Goal: Transaction & Acquisition: Purchase product/service

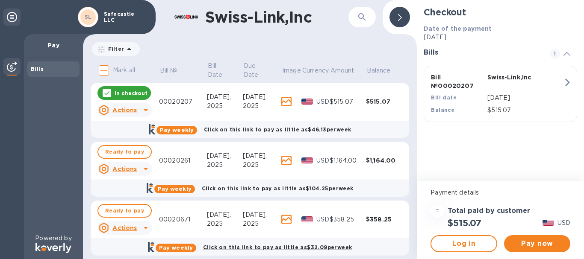
click at [135, 110] on u "Actions" at bounding box center [124, 110] width 24 height 7
click at [135, 168] on div at bounding box center [292, 129] width 584 height 259
click at [139, 168] on div at bounding box center [146, 169] width 14 height 14
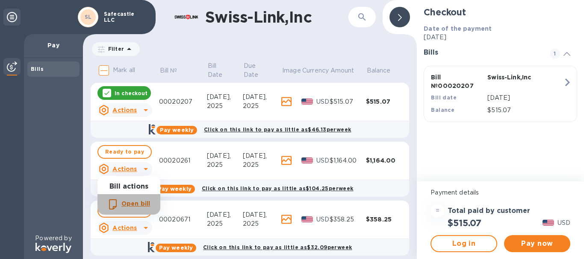
click at [134, 209] on div "Open bill" at bounding box center [136, 205] width 32 height 14
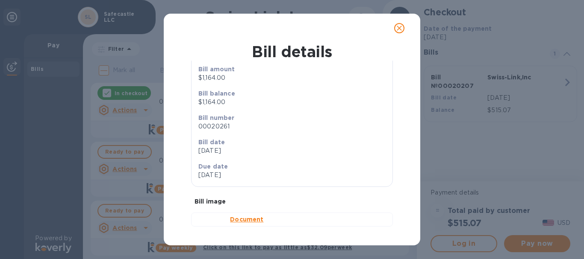
scroll to position [87, 0]
click at [231, 218] on b "Document" at bounding box center [246, 219] width 33 height 7
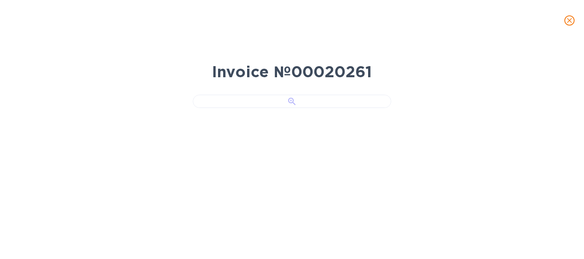
click at [287, 108] on div at bounding box center [292, 101] width 198 height 13
click at [573, 20] on icon "close" at bounding box center [569, 20] width 9 height 9
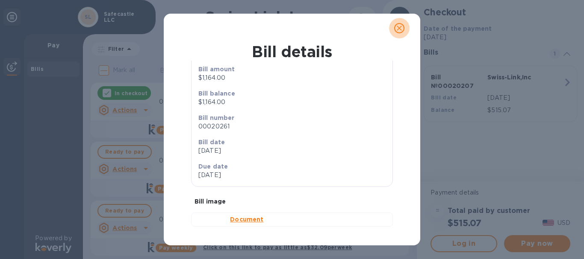
click at [397, 28] on icon "close" at bounding box center [399, 28] width 9 height 9
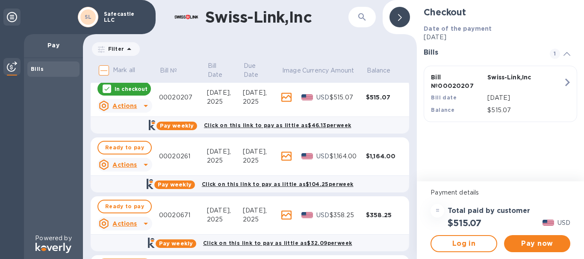
scroll to position [0, 0]
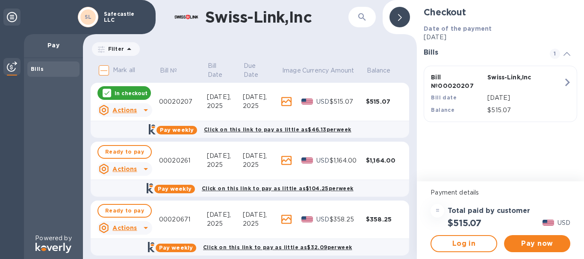
click at [141, 113] on icon at bounding box center [146, 110] width 10 height 10
click at [139, 146] on b "Open bill" at bounding box center [135, 144] width 29 height 7
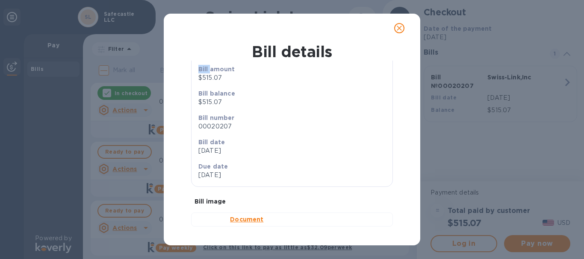
scroll to position [87, 0]
click at [237, 222] on b "Document" at bounding box center [246, 219] width 33 height 7
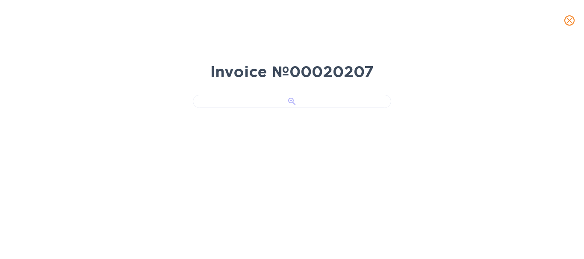
click at [282, 108] on div at bounding box center [292, 101] width 198 height 13
click at [572, 21] on icon "close" at bounding box center [569, 20] width 9 height 9
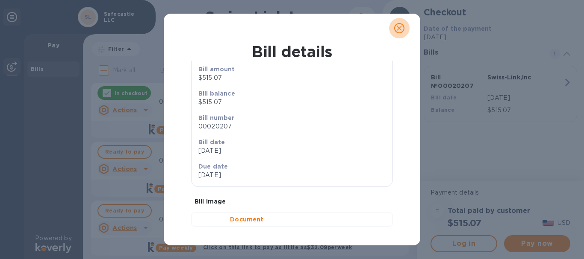
click at [400, 28] on icon "close" at bounding box center [399, 28] width 9 height 9
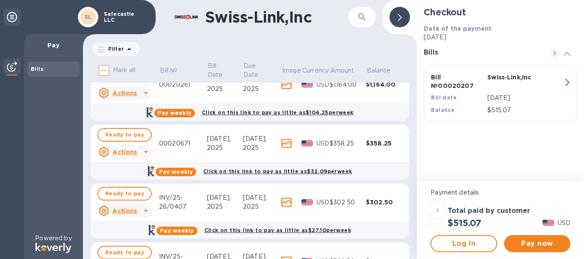
scroll to position [0, 0]
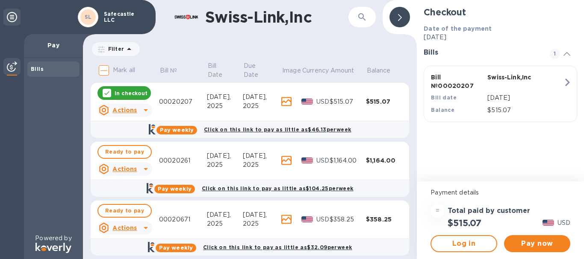
click at [108, 95] on icon at bounding box center [106, 93] width 7 height 7
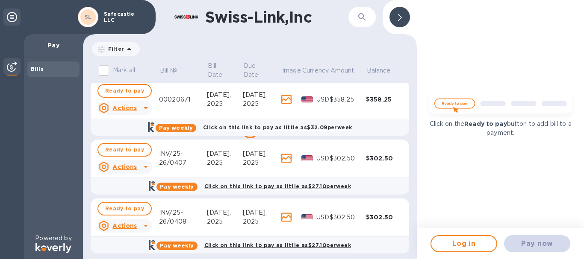
scroll to position [126, 0]
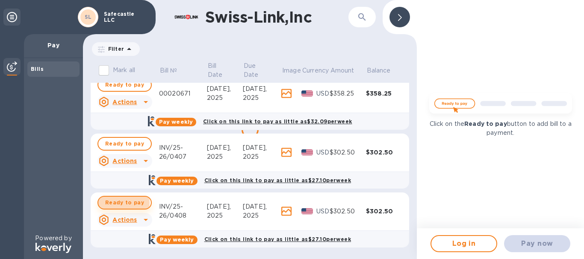
click at [121, 203] on span "Ready to pay" at bounding box center [124, 203] width 39 height 10
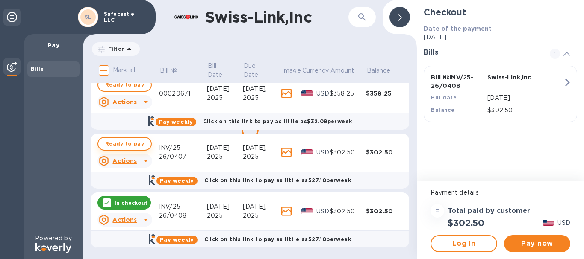
click at [121, 141] on span "Ready to pay" at bounding box center [124, 144] width 39 height 10
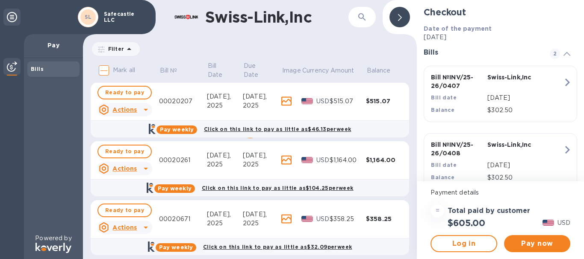
scroll to position [0, 0]
click at [534, 241] on span "Pay now" at bounding box center [537, 244] width 53 height 10
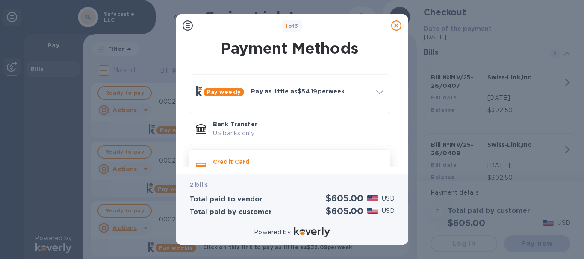
click at [346, 159] on p "Credit Card" at bounding box center [298, 162] width 170 height 9
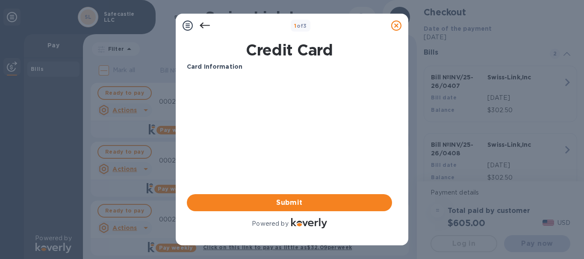
drag, startPoint x: 350, startPoint y: 199, endPoint x: 362, endPoint y: 163, distance: 38.2
click at [362, 163] on div "Card Information Your browser does not support iframes Submit Powered by" at bounding box center [289, 146] width 205 height 168
click at [257, 94] on input "text" at bounding box center [289, 93] width 205 height 13
click at [250, 92] on input "text" at bounding box center [289, 93] width 205 height 13
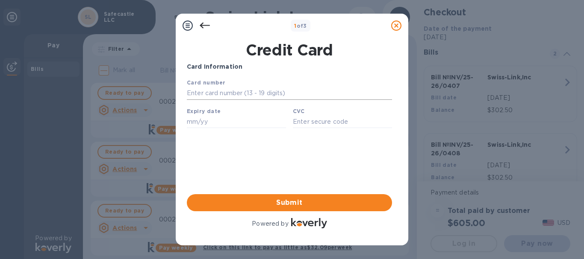
paste input "4154 1790 4618 0699"
type input "4154 1790 4618 0699"
click at [226, 123] on input "text" at bounding box center [236, 121] width 99 height 13
type input "05/29"
type input "146"
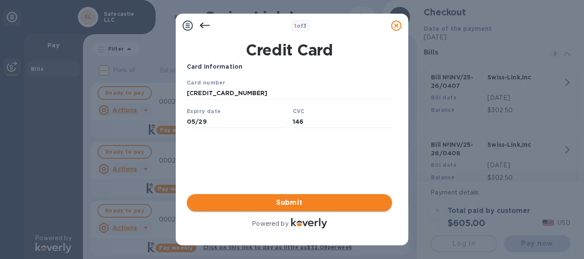
click at [318, 195] on button "Submit" at bounding box center [289, 202] width 205 height 17
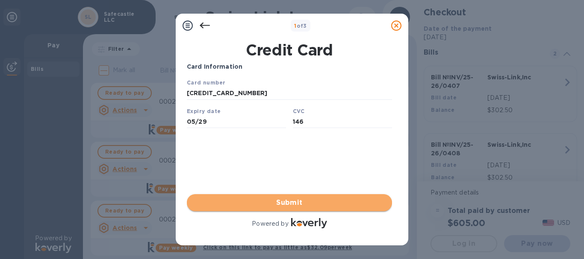
click at [329, 201] on span "Submit" at bounding box center [289, 203] width 191 height 10
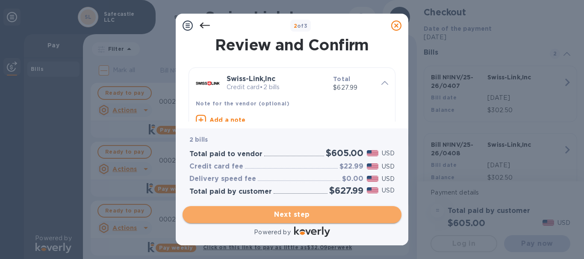
click at [334, 216] on span "Next step" at bounding box center [291, 215] width 205 height 10
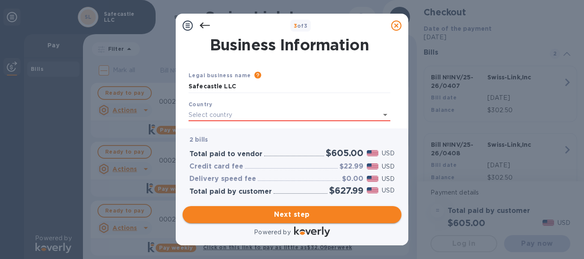
type input "United States"
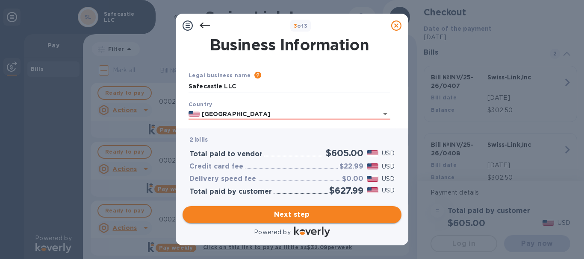
click at [355, 212] on span "Next step" at bounding box center [291, 215] width 205 height 10
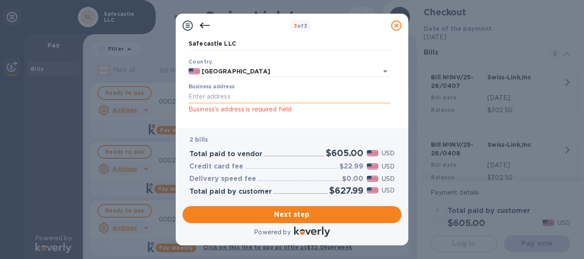
click at [296, 97] on input "Business address" at bounding box center [289, 97] width 202 height 13
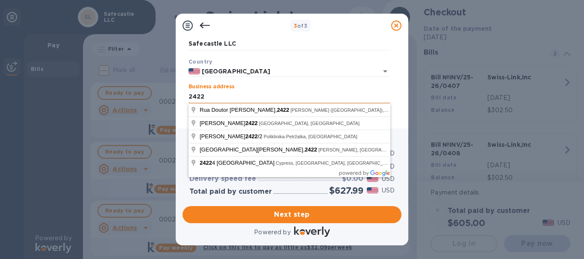
type input "2422 GATES AVEnue"
click button "Save" at bounding box center [0, 0] width 0 height 0
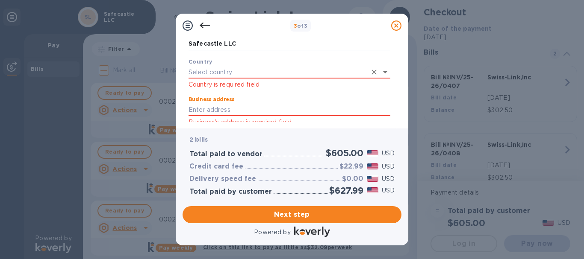
scroll to position [0, 0]
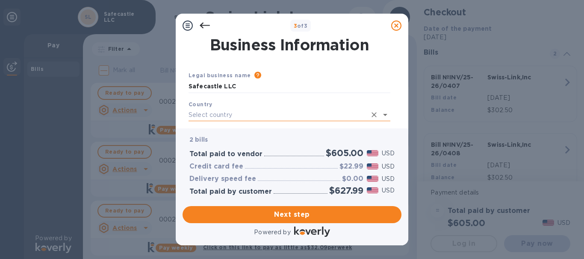
click at [276, 113] on input "text" at bounding box center [277, 115] width 178 height 12
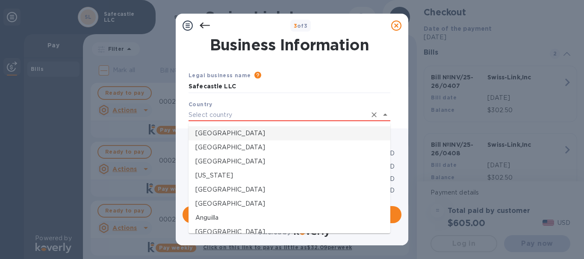
click at [262, 134] on p "United States" at bounding box center [289, 133] width 188 height 9
type input "United States"
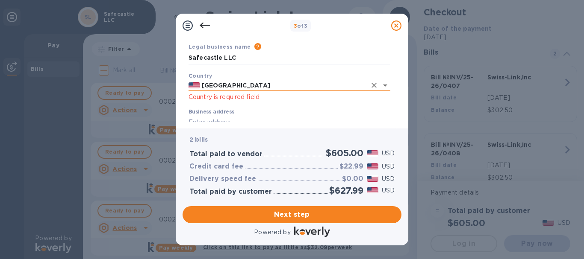
scroll to position [43, 0]
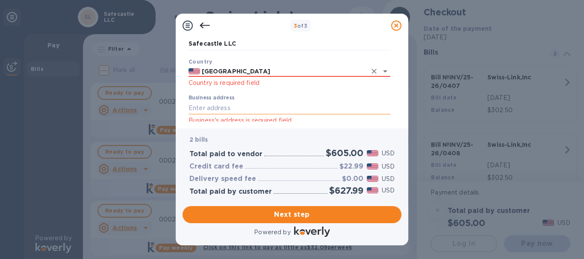
click at [277, 109] on input "Business address" at bounding box center [289, 108] width 202 height 13
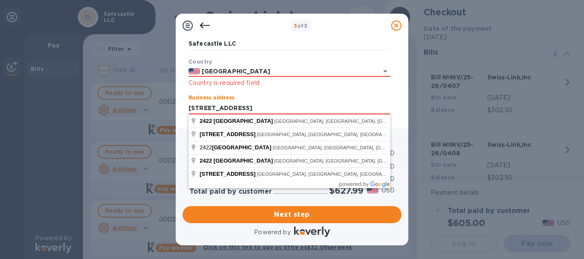
type input "2422 GATES AVENUE"
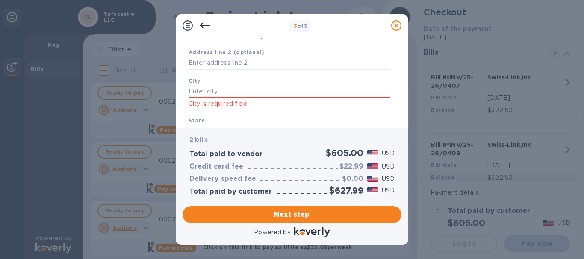
scroll to position [130, 0]
click at [314, 87] on input "text" at bounding box center [289, 89] width 202 height 13
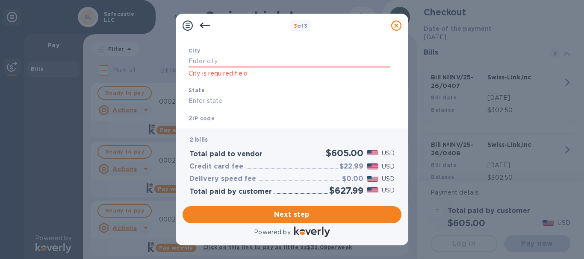
scroll to position [173, 0]
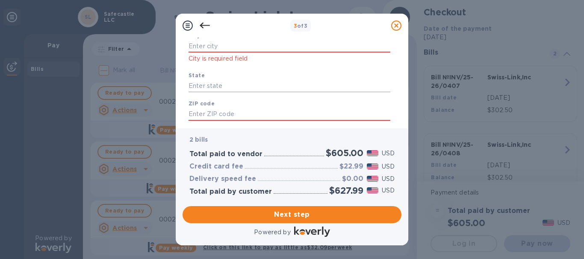
click at [283, 86] on input "text" at bounding box center [289, 85] width 202 height 13
click at [266, 47] on input "text" at bounding box center [289, 46] width 202 height 13
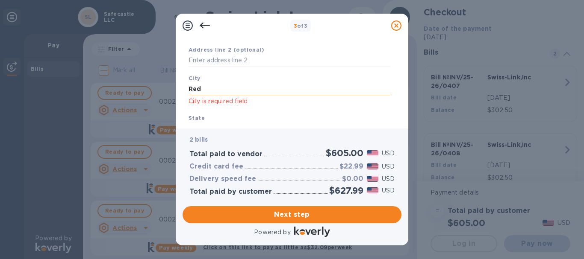
click at [230, 91] on input "Red" at bounding box center [289, 89] width 202 height 13
paste input "ondo Beach"
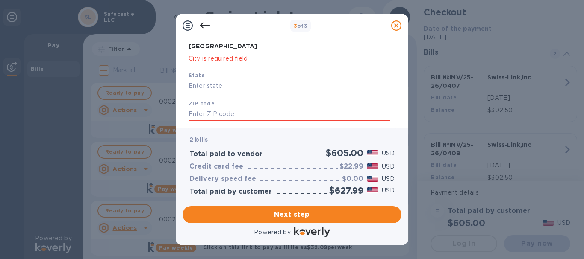
type input "Redondo Beach"
click at [232, 84] on input "text" at bounding box center [289, 85] width 202 height 13
type input "9"
type input "90278"
click at [232, 84] on input "text" at bounding box center [289, 85] width 202 height 13
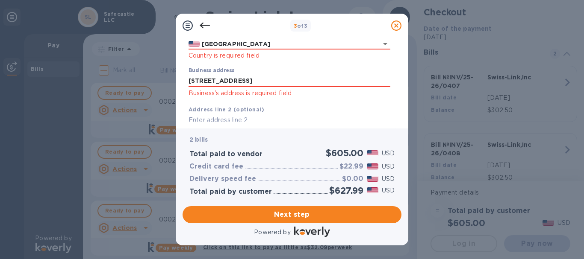
scroll to position [128, 0]
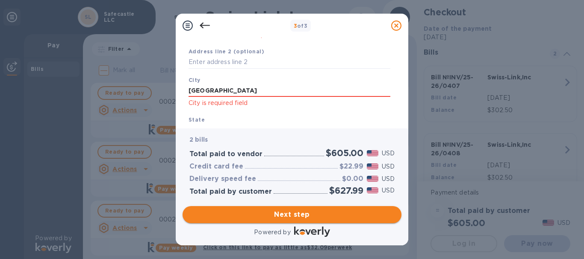
type input "California"
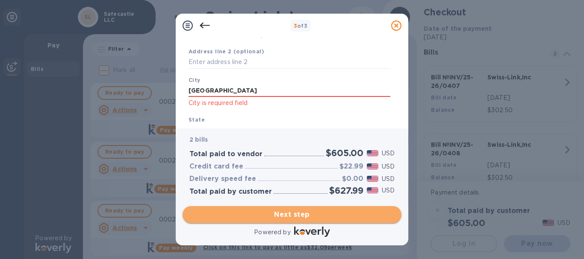
click at [276, 213] on span "Next step" at bounding box center [291, 215] width 205 height 10
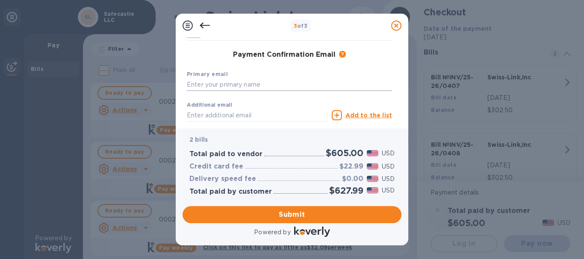
click at [249, 85] on input "text" at bounding box center [289, 85] width 205 height 13
paste input "customerservice@safecastle.com"
type input "customerservice@safecastle.com"
click at [309, 214] on span "Submit" at bounding box center [291, 215] width 205 height 10
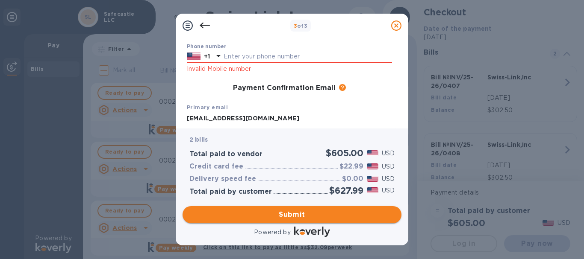
scroll to position [151, 0]
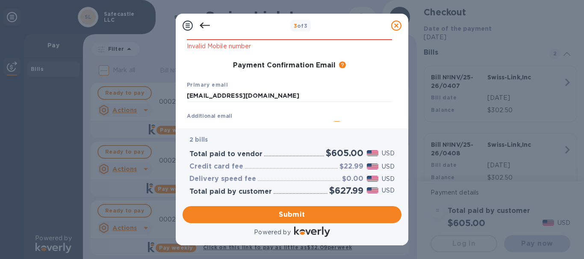
click at [281, 33] on div "3 of 3" at bounding box center [292, 25] width 226 height 17
click at [232, 35] on div "3 of 3" at bounding box center [292, 26] width 232 height 24
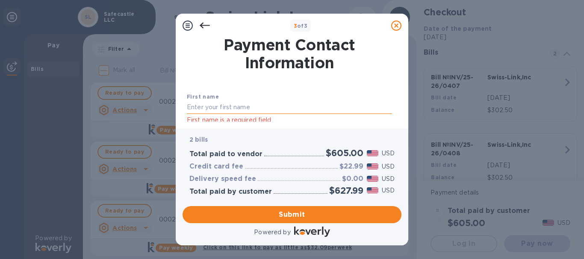
scroll to position [43, 0]
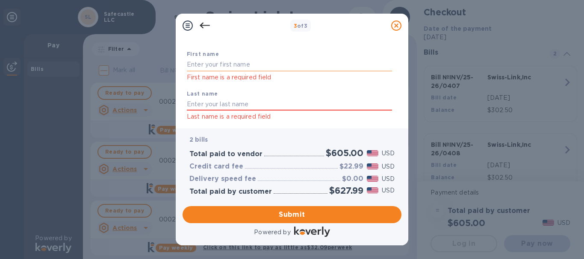
click at [257, 62] on input "text" at bounding box center [289, 65] width 205 height 13
type input "Sumeet"
type input "Rana"
type input "5717235764"
type input "karry@safecastle.com"
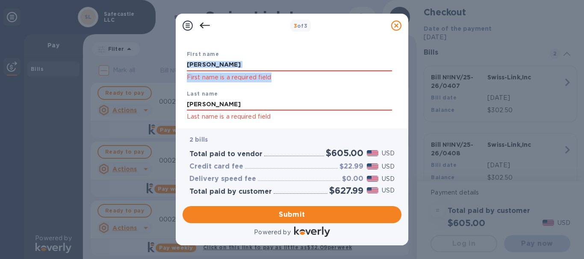
drag, startPoint x: 397, startPoint y: 56, endPoint x: 402, endPoint y: 73, distance: 18.5
click at [402, 73] on div "Payment Contact Information First name Sumeet First name is a required field La…" at bounding box center [292, 83] width 232 height 91
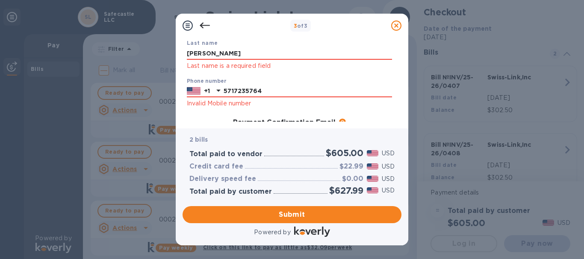
scroll to position [107, 0]
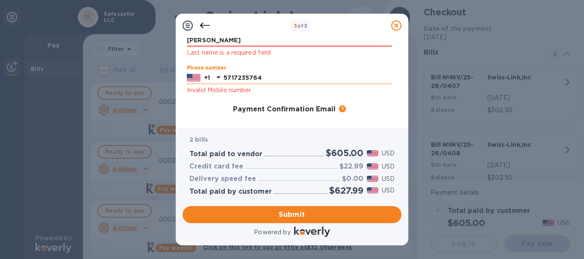
click at [308, 81] on input "5717235764" at bounding box center [307, 78] width 168 height 13
paste input "3109274852"
type input "3109274852"
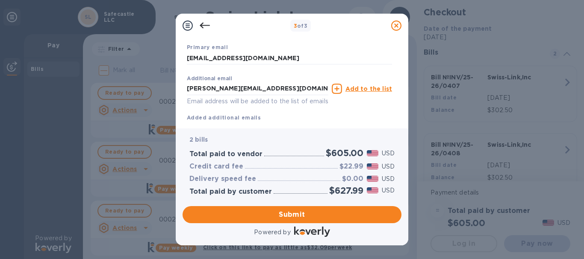
scroll to position [212, 0]
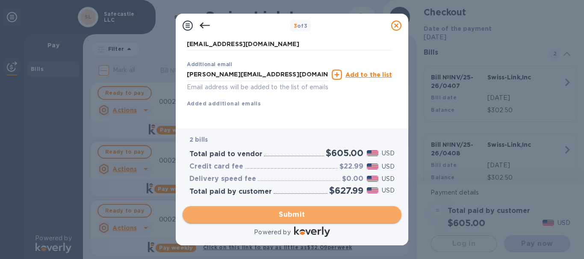
click at [326, 218] on span "Submit" at bounding box center [291, 215] width 205 height 10
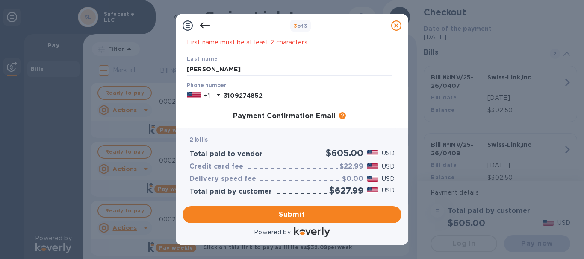
scroll to position [62, 0]
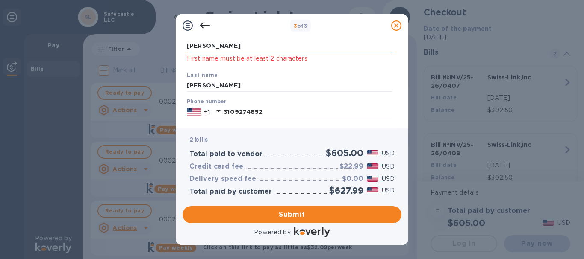
click at [238, 41] on input "Sumeet" at bounding box center [289, 46] width 205 height 13
click at [257, 48] on input "Sumeet" at bounding box center [289, 46] width 205 height 13
type input "Sumeet"
click at [258, 38] on div "First name Sumeet First name must be at least 2 characters" at bounding box center [289, 47] width 212 height 40
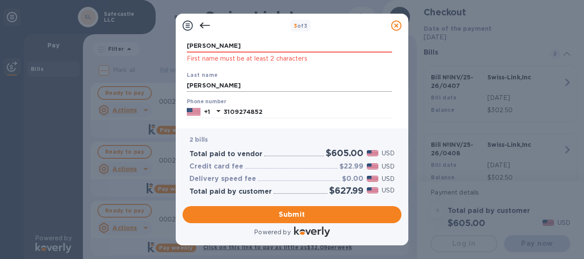
click at [246, 86] on input "Rana" at bounding box center [289, 85] width 205 height 13
type input "R"
type input "Rana"
click at [273, 75] on div "Last name Rana" at bounding box center [289, 81] width 212 height 29
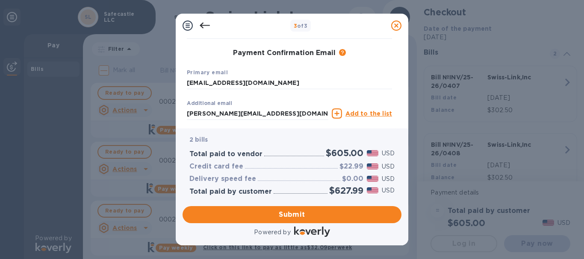
scroll to position [190, 0]
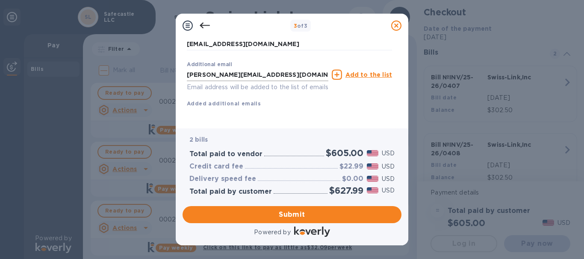
click at [276, 68] on input "karry@safecastle.com" at bounding box center [257, 74] width 141 height 13
type input "karry@safecastle.com"
click at [348, 105] on div "First name Sumeet First name must be at least 2 characters Last name Rana Phone…" at bounding box center [289, 16] width 205 height 209
click at [316, 217] on span "Submit" at bounding box center [291, 215] width 205 height 10
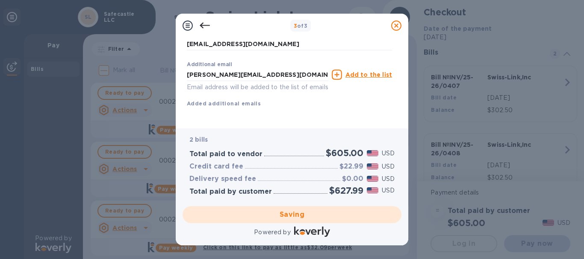
scroll to position [136, 0]
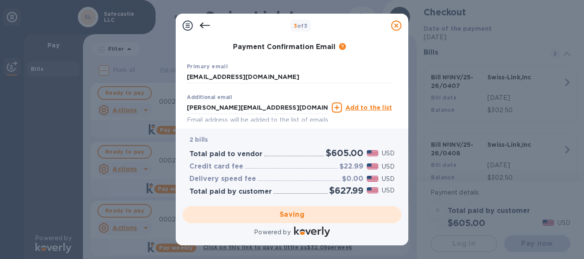
click at [340, 42] on div "Payment Confirmation Email The added email addresses will be used to send the p…" at bounding box center [289, 47] width 212 height 15
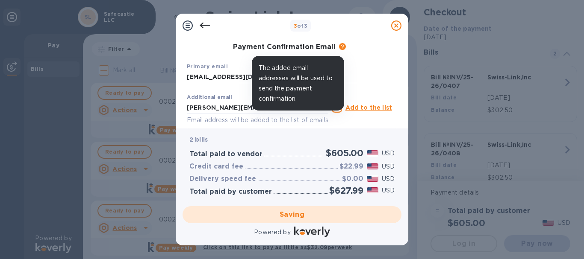
click at [341, 47] on icon at bounding box center [342, 46] width 7 height 7
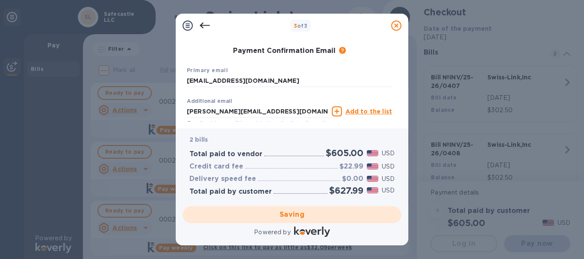
scroll to position [179, 0]
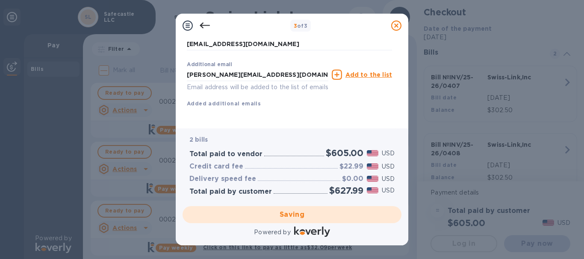
click at [309, 217] on div "Saving" at bounding box center [292, 215] width 226 height 24
click at [247, 219] on div "Saving" at bounding box center [292, 215] width 226 height 24
click at [311, 213] on div "Saving" at bounding box center [292, 215] width 226 height 24
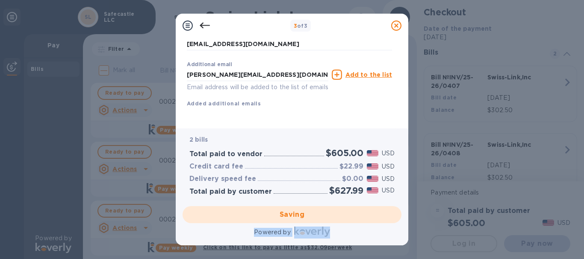
click at [311, 213] on div "Saving" at bounding box center [292, 215] width 226 height 24
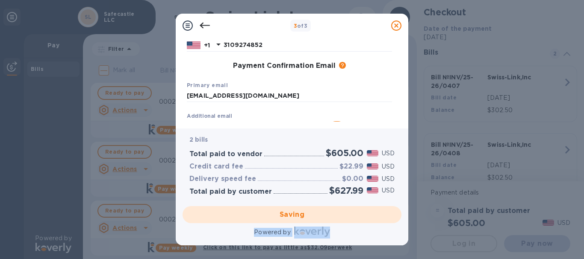
scroll to position [105, 0]
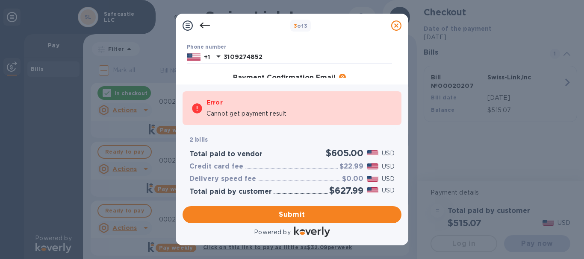
click at [356, 141] on p "2 bills" at bounding box center [291, 139] width 205 height 9
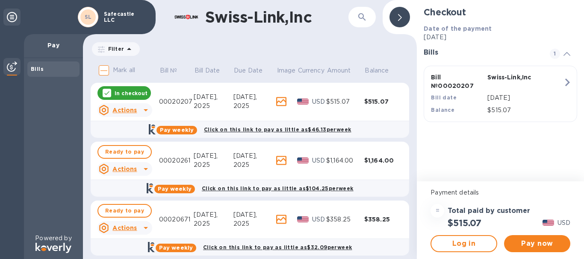
click at [120, 92] on p "In checkout" at bounding box center [130, 93] width 33 height 7
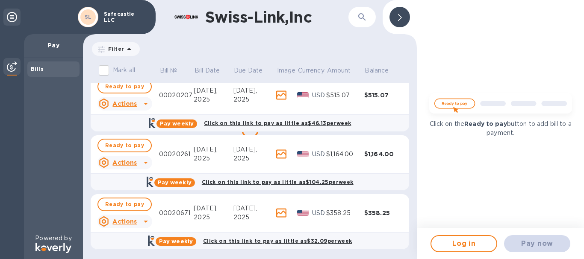
scroll to position [8, 0]
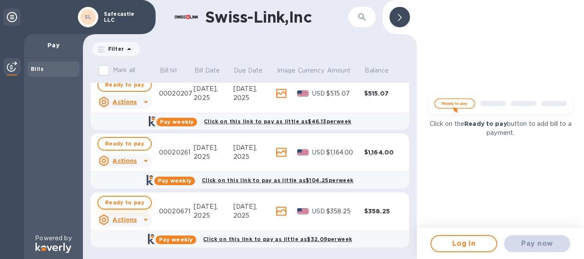
click at [131, 199] on span "Ready to pay" at bounding box center [124, 203] width 39 height 10
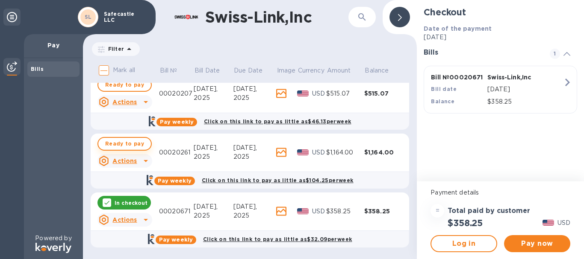
click at [140, 143] on span "Ready to pay" at bounding box center [124, 144] width 39 height 10
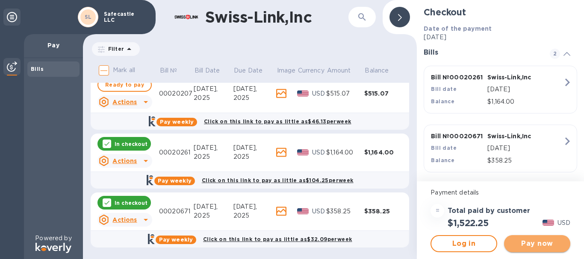
click at [526, 239] on span "Pay now" at bounding box center [537, 244] width 53 height 10
click at [105, 138] on div "In checkout" at bounding box center [123, 144] width 53 height 14
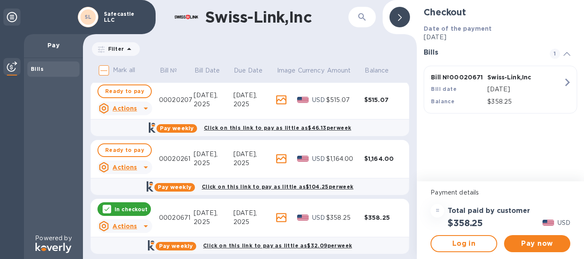
scroll to position [0, 0]
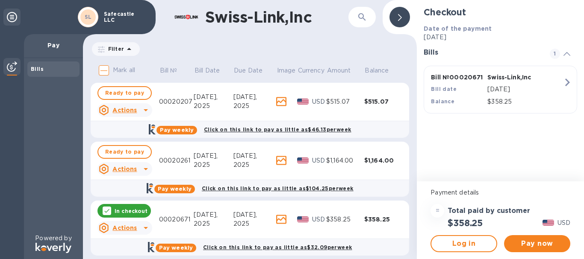
click at [108, 210] on icon at bounding box center [106, 211] width 7 height 7
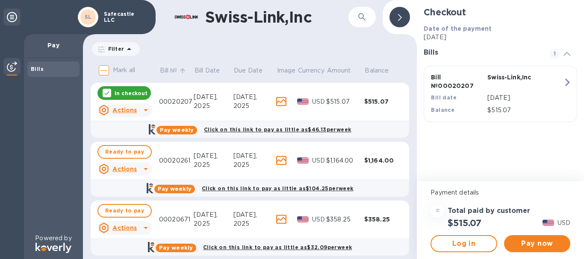
click at [179, 70] on span "Bill №" at bounding box center [174, 70] width 29 height 9
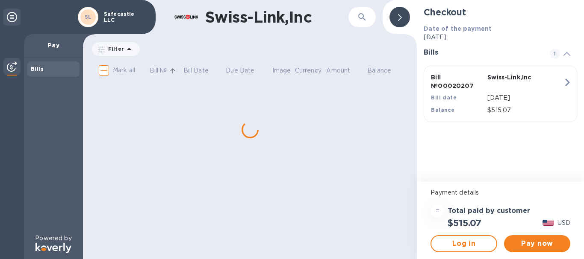
click at [178, 70] on span "Bill №" at bounding box center [164, 70] width 29 height 9
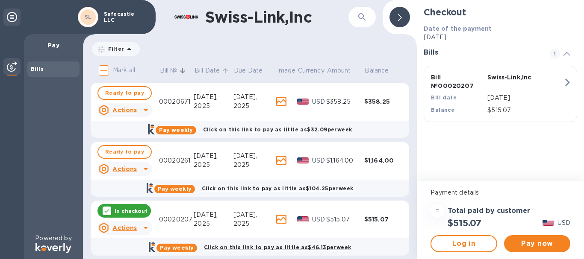
click at [210, 68] on p "Bill Date" at bounding box center [206, 70] width 25 height 9
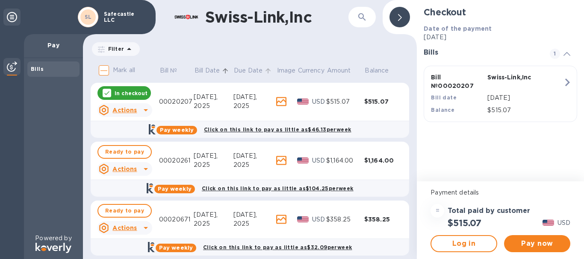
click at [237, 68] on p "Due Date" at bounding box center [248, 70] width 29 height 9
click at [373, 73] on p "Balance" at bounding box center [376, 70] width 24 height 9
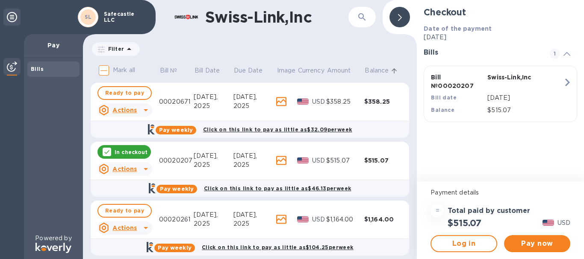
click at [56, 69] on div "Bills" at bounding box center [53, 69] width 45 height 9
click at [165, 67] on p "Bill №" at bounding box center [169, 70] width 18 height 9
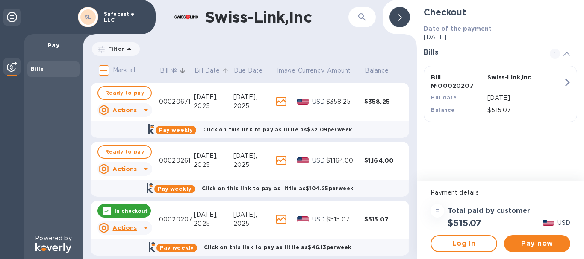
click at [215, 72] on p "Bill Date" at bounding box center [206, 70] width 25 height 9
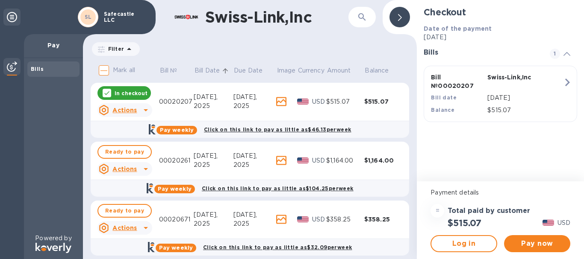
click at [406, 18] on div at bounding box center [399, 17] width 21 height 21
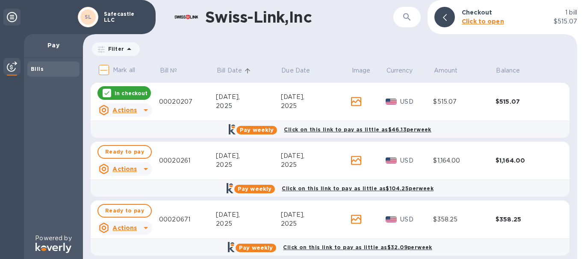
click at [566, 11] on p "1 bill" at bounding box center [571, 12] width 12 height 9
click at [566, 11] on div "Swiss-Link,Inc ​ Checkout 1 [PERSON_NAME] to open $515.07 Filter Amount Mark al…" at bounding box center [333, 129] width 501 height 259
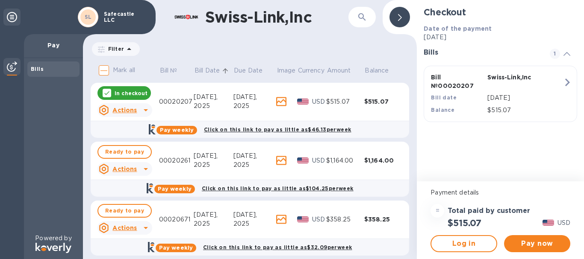
click at [45, 63] on div "Bills" at bounding box center [53, 69] width 52 height 15
click at [8, 69] on img at bounding box center [12, 67] width 10 height 10
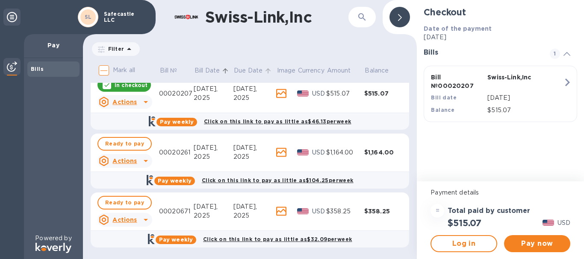
click at [243, 72] on p "Due Date" at bounding box center [248, 70] width 29 height 9
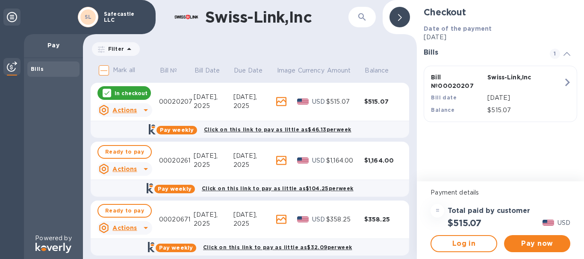
click at [554, 54] on span "1" at bounding box center [554, 54] width 10 height 10
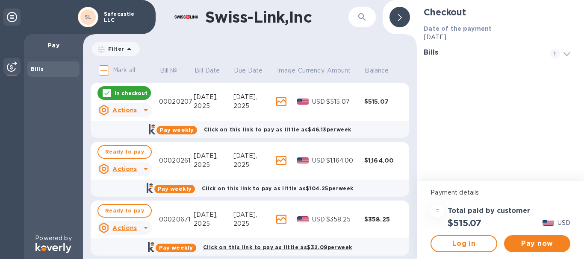
click at [136, 230] on u "Actions" at bounding box center [124, 228] width 24 height 7
click at [132, 242] on b "Open bill" at bounding box center [135, 241] width 29 height 7
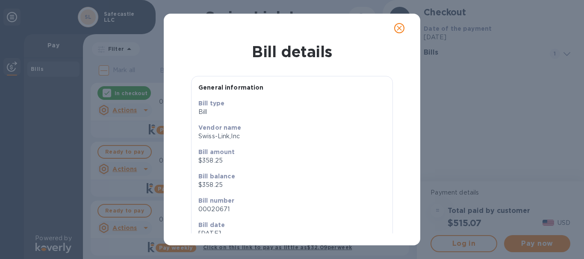
scroll to position [85, 0]
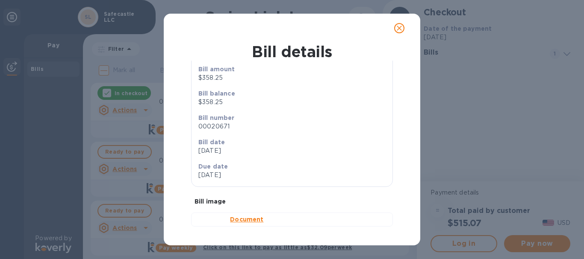
click at [219, 223] on img at bounding box center [210, 220] width 24 height 10
click at [239, 223] on b "Document" at bounding box center [246, 219] width 33 height 7
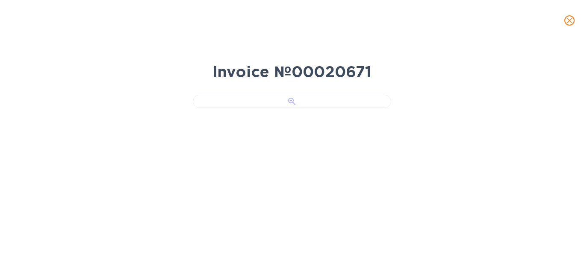
click at [247, 108] on div at bounding box center [292, 101] width 198 height 13
